Goal: Entertainment & Leisure: Consume media (video, audio)

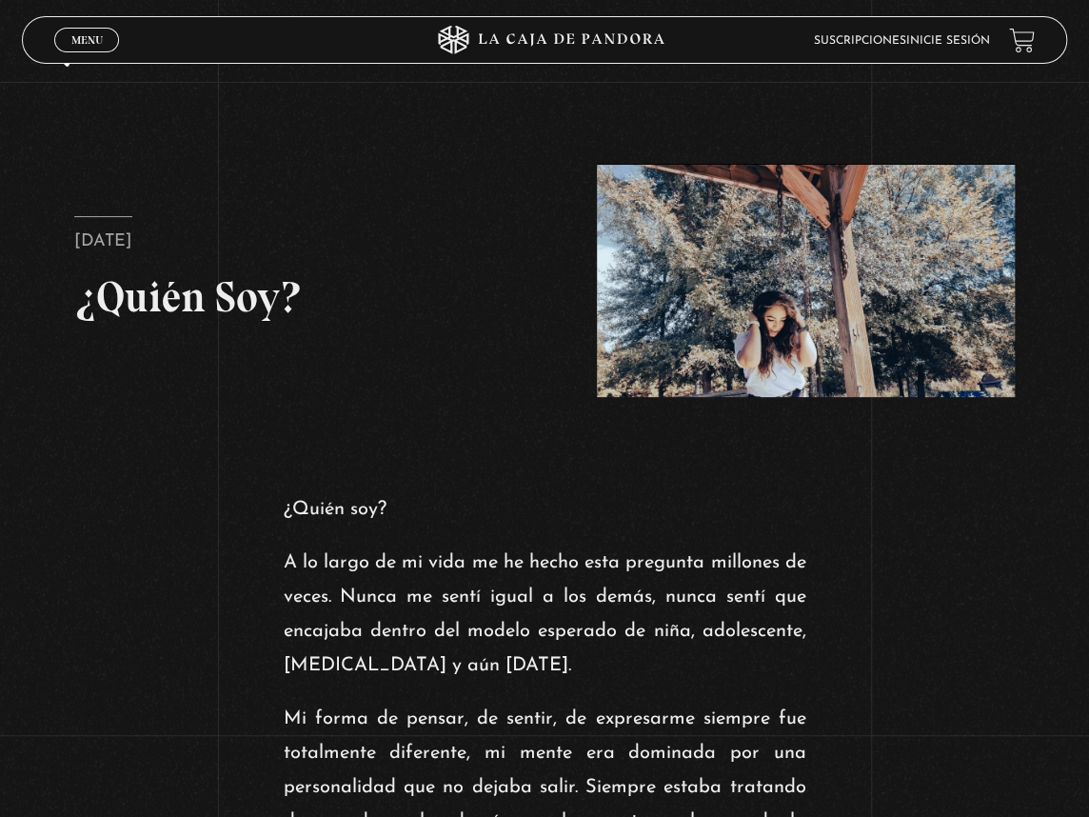
click at [81, 34] on span "Menu" at bounding box center [86, 39] width 31 height 11
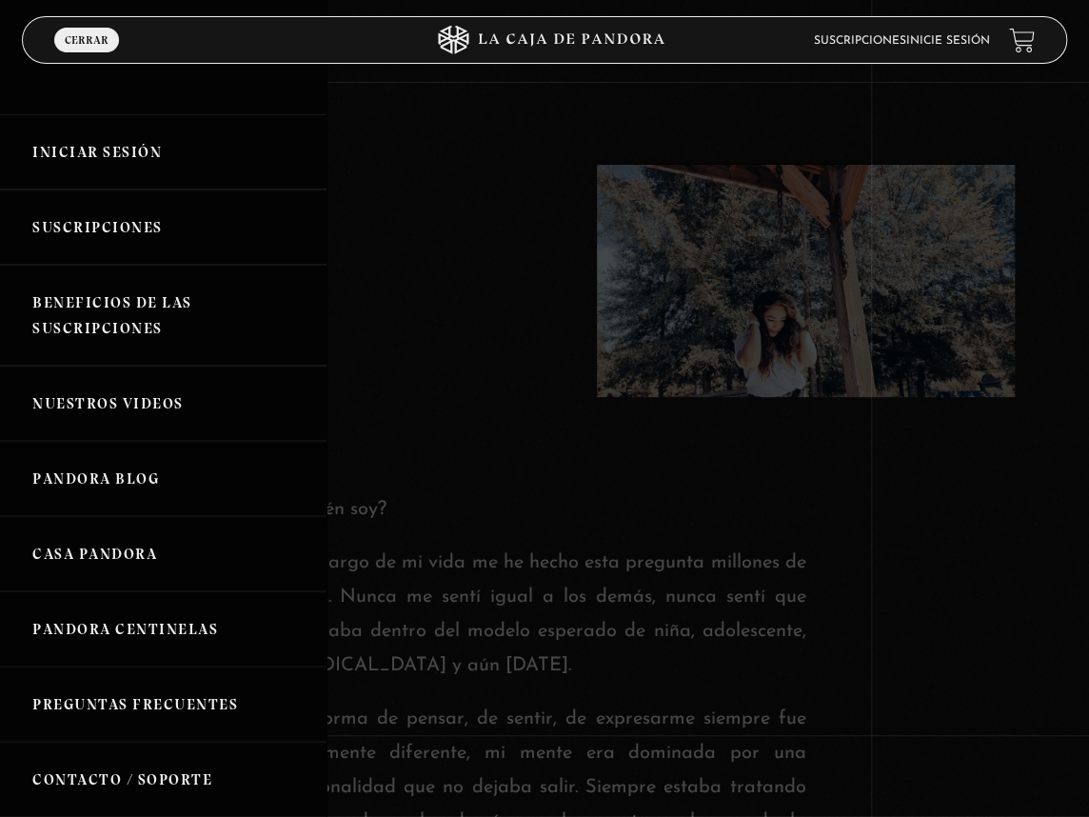
click at [101, 150] on link "Iniciar Sesión" at bounding box center [163, 151] width 326 height 75
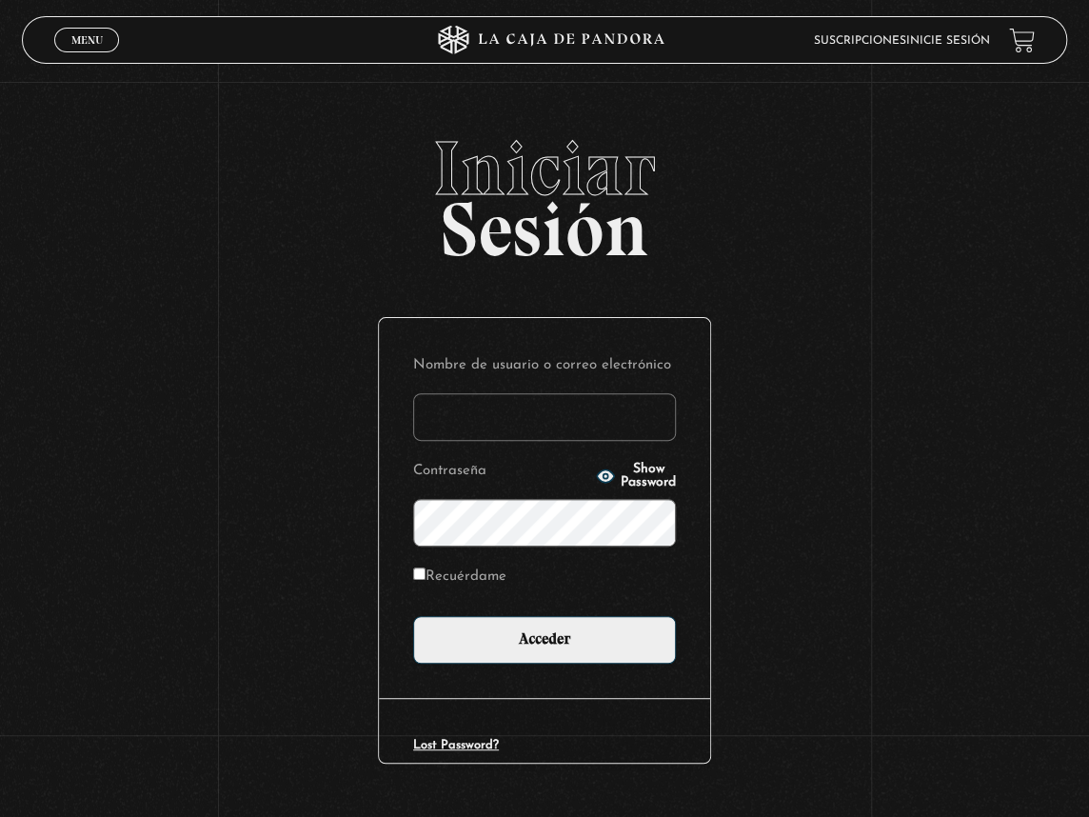
type input "lisbethfelixpaulino"
click at [481, 572] on label "Recuérdame" at bounding box center [459, 576] width 93 height 26
click at [425, 572] on input "Recuérdame" at bounding box center [419, 573] width 12 height 12
checkbox input "true"
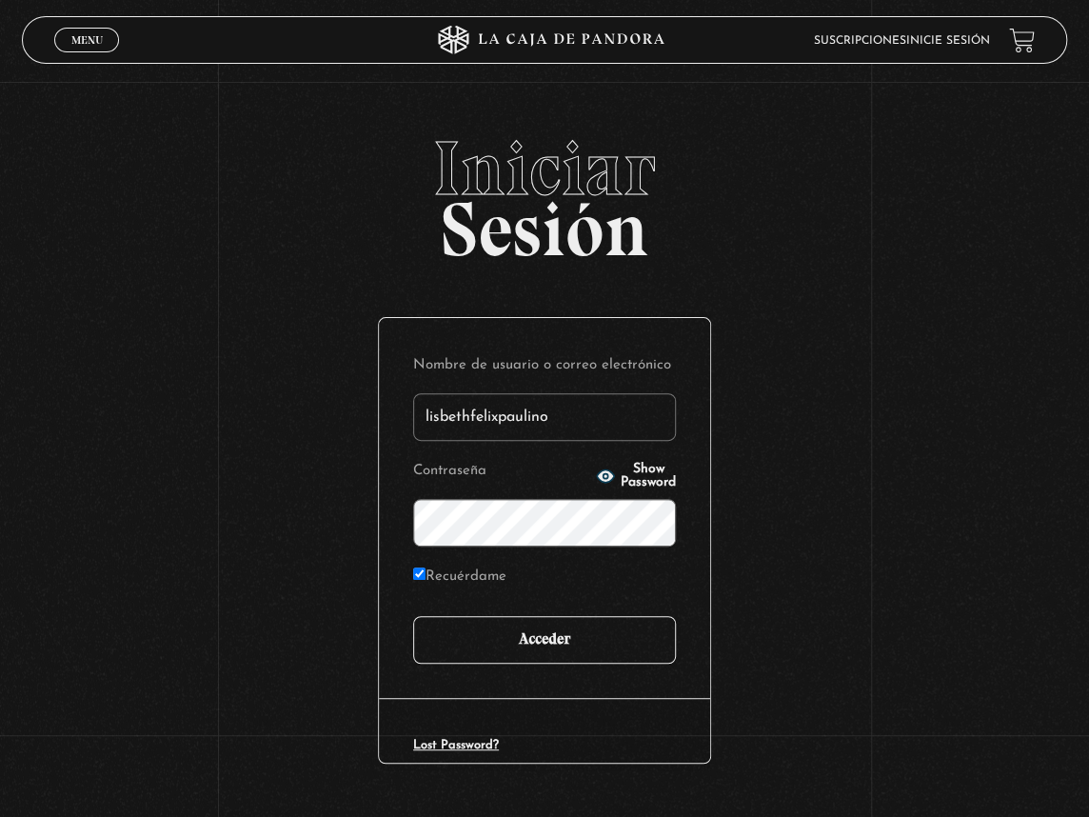
click at [537, 634] on input "Acceder" at bounding box center [544, 640] width 263 height 48
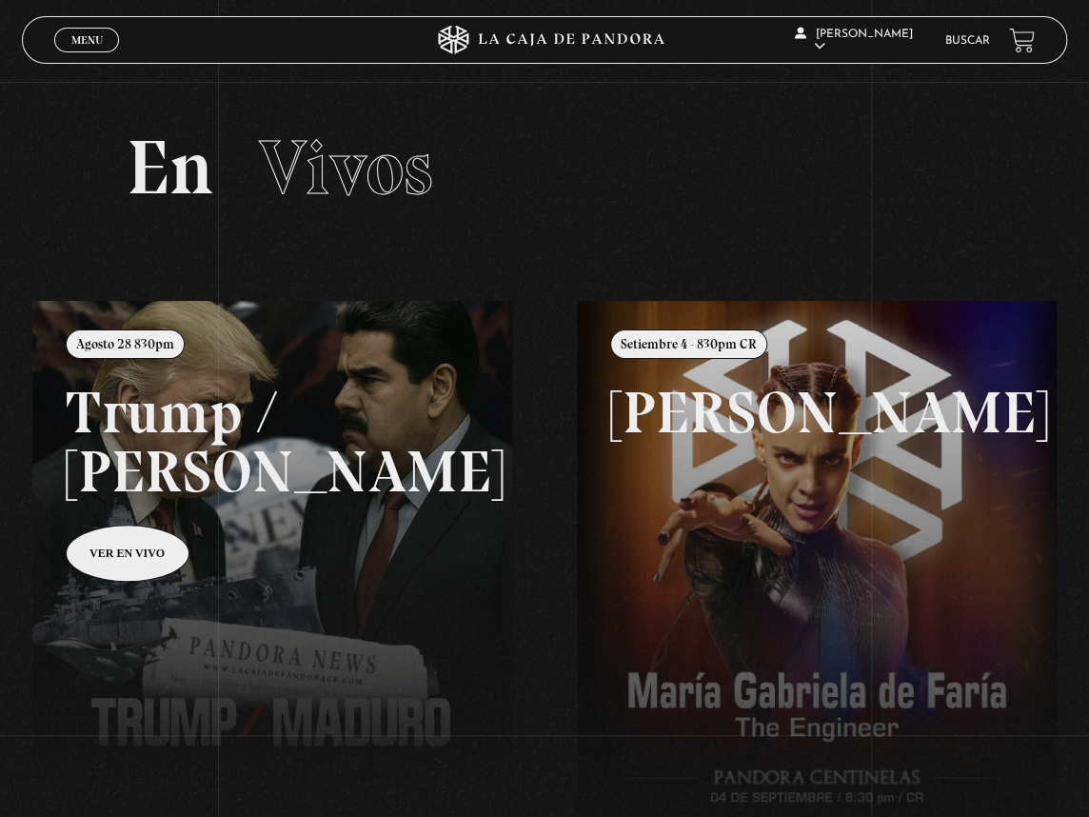
click at [87, 48] on link "Menu Cerrar" at bounding box center [86, 40] width 65 height 25
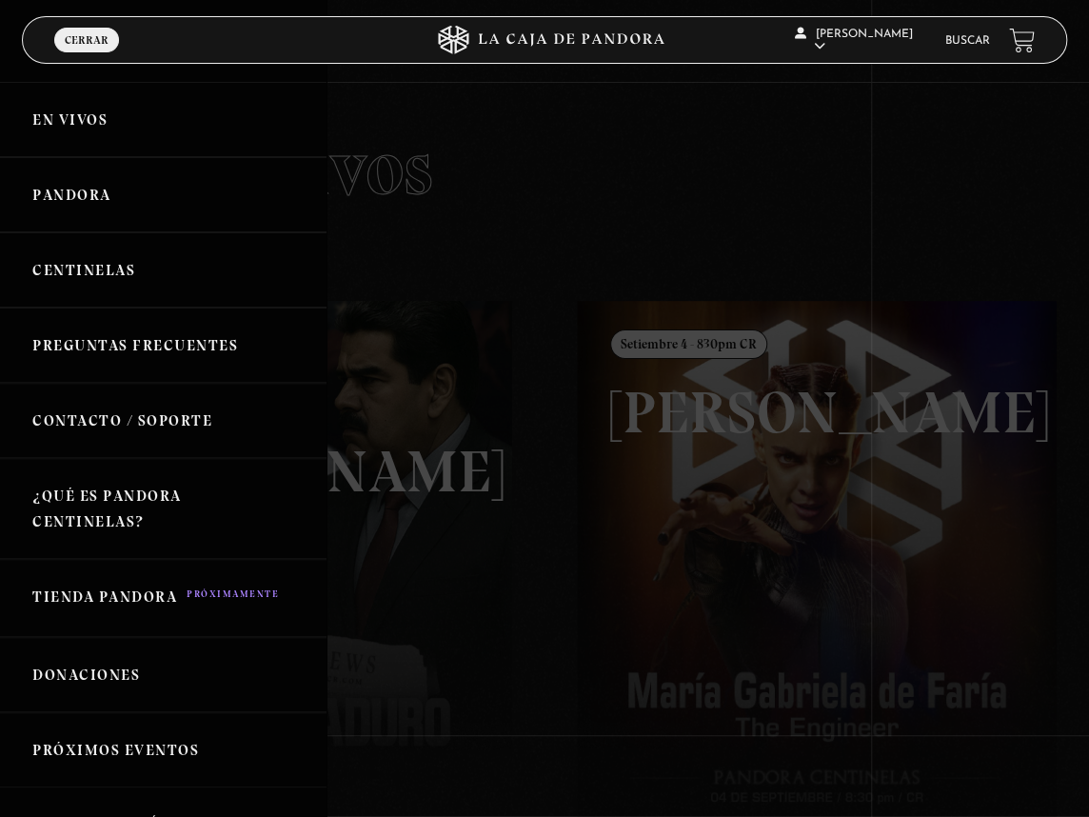
click at [133, 261] on link "Centinelas" at bounding box center [163, 269] width 326 height 75
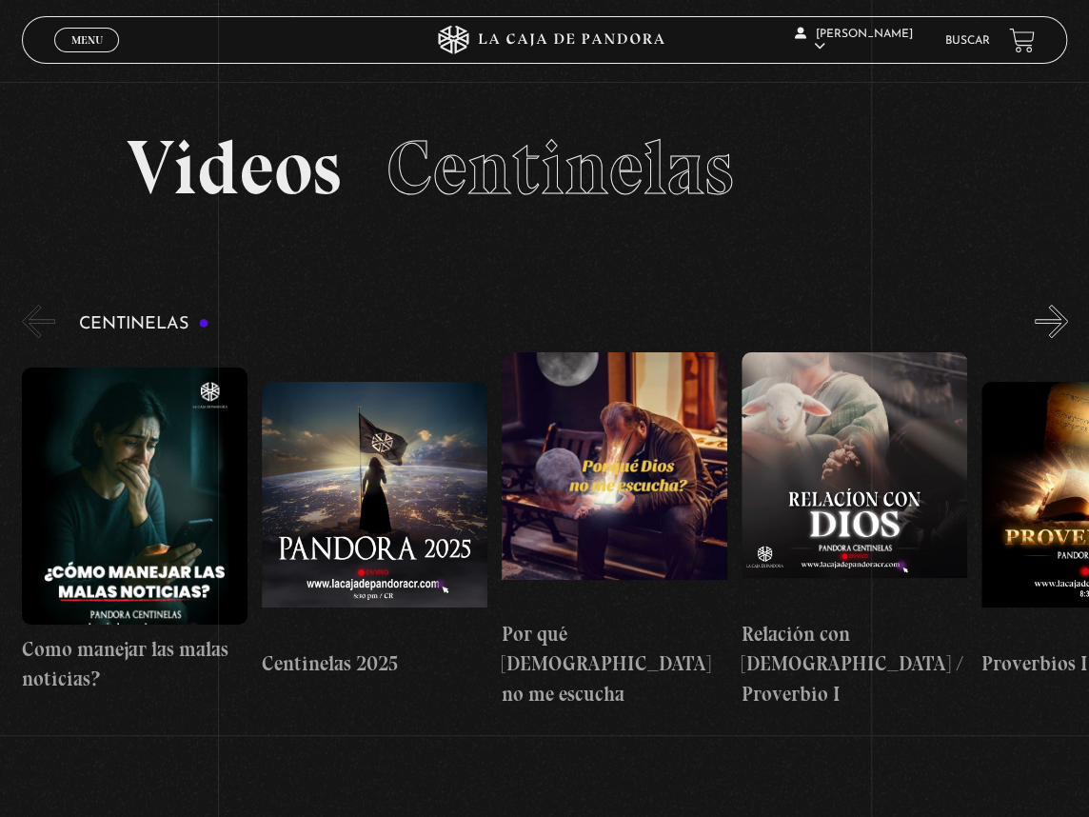
click at [1051, 339] on div "Centinelas" at bounding box center [555, 505] width 1067 height 408
click at [1056, 324] on button "»" at bounding box center [1050, 321] width 33 height 33
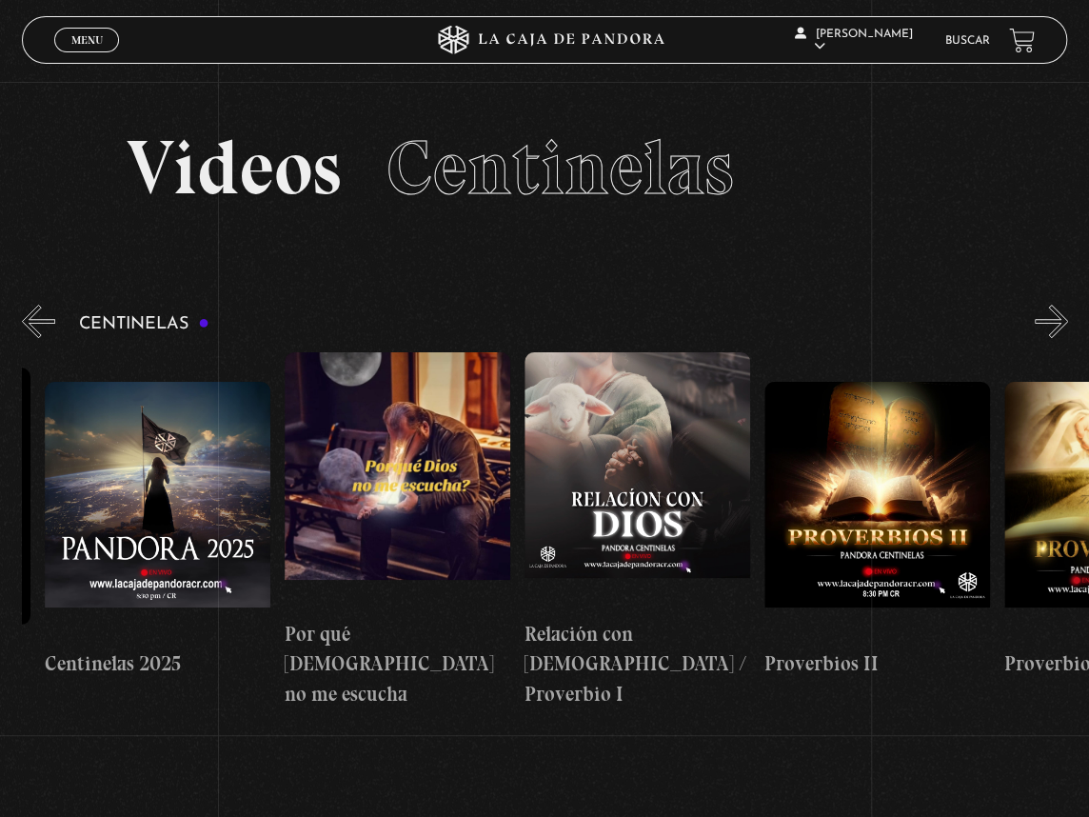
click at [1056, 324] on button "»" at bounding box center [1050, 321] width 33 height 33
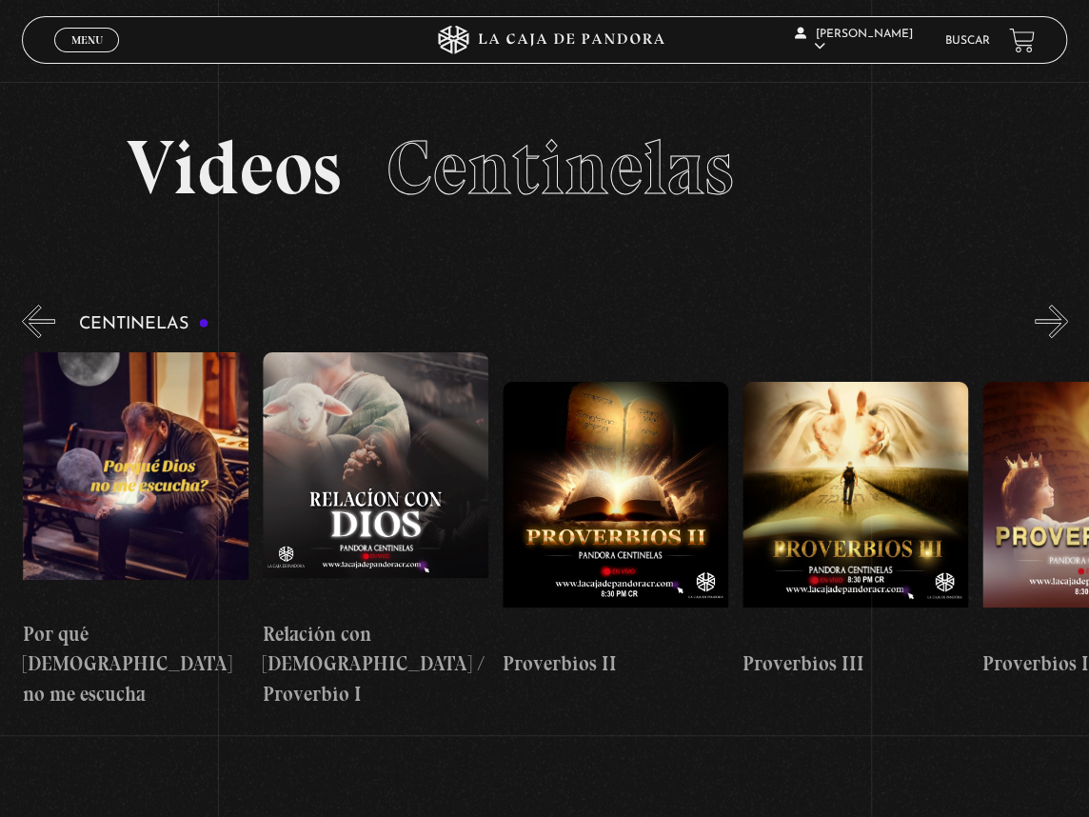
click at [1056, 324] on button "»" at bounding box center [1050, 321] width 33 height 33
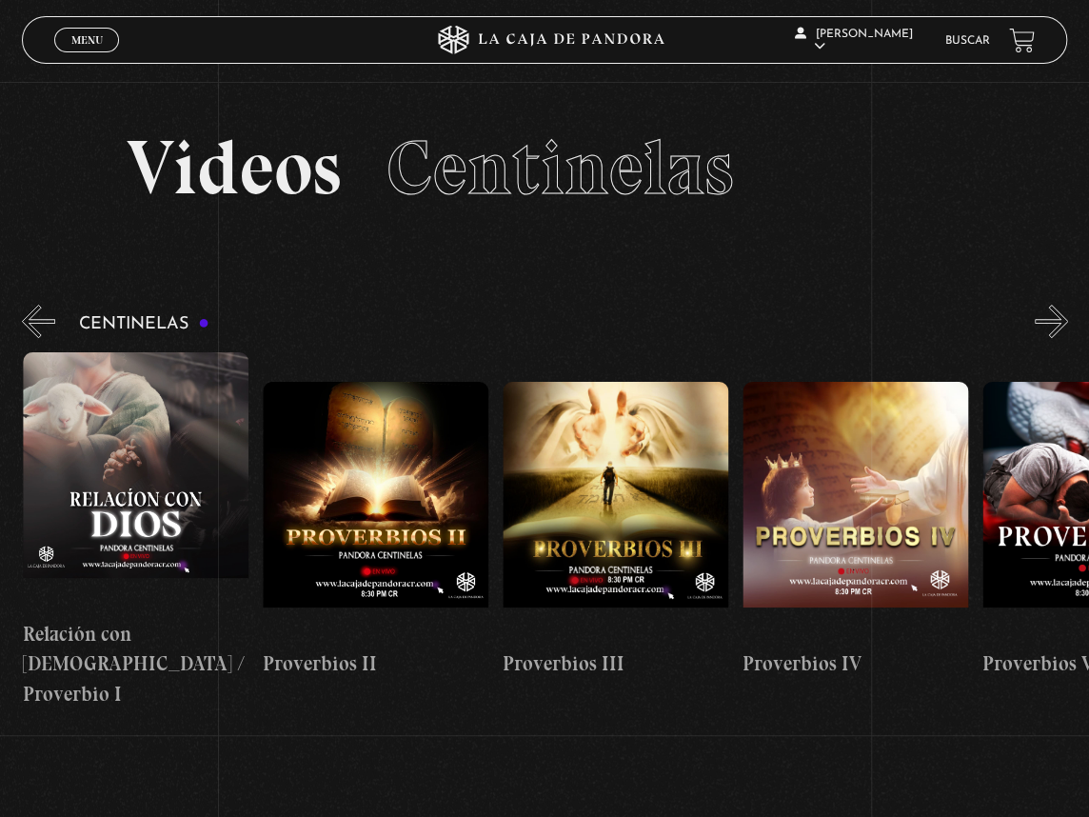
scroll to position [0, 719]
click at [894, 466] on figure at bounding box center [854, 510] width 226 height 257
